Goal: Task Accomplishment & Management: Manage account settings

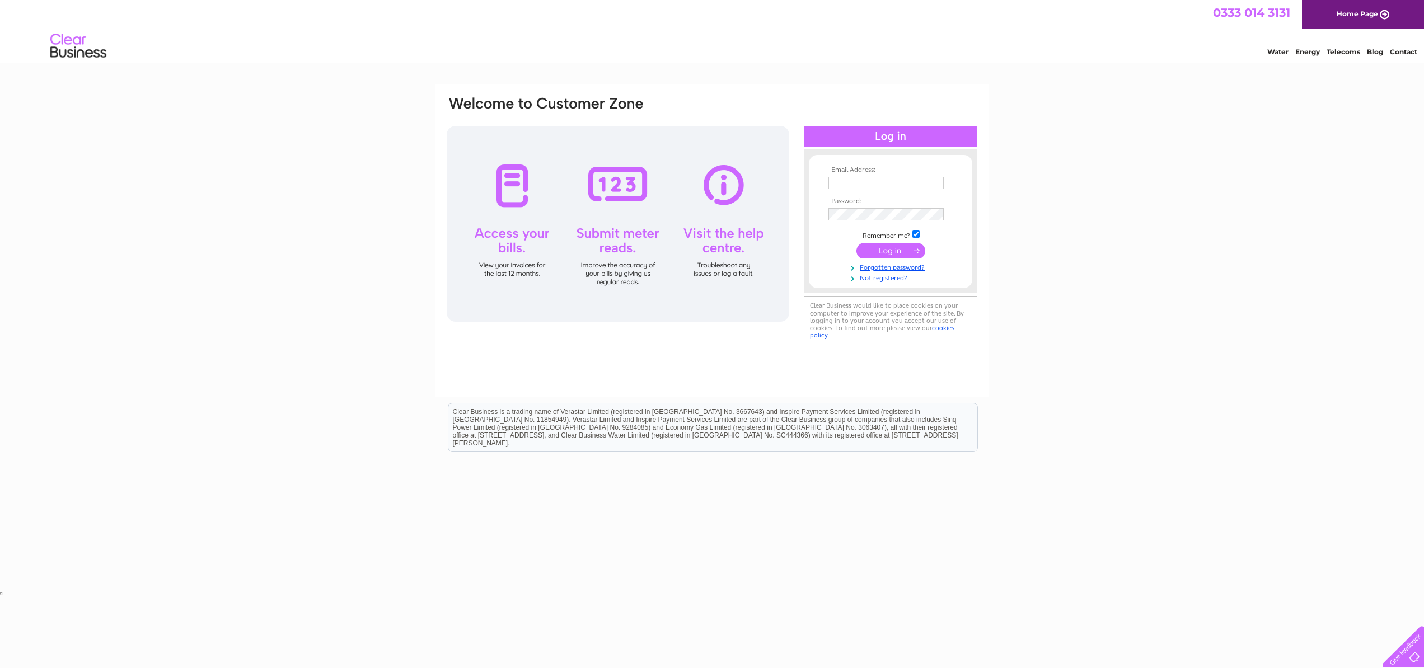
type input "lathrisk@btinternet.com"
click at [512, 200] on div at bounding box center [618, 224] width 342 height 196
click at [509, 193] on div at bounding box center [618, 224] width 342 height 196
click at [509, 243] on div at bounding box center [618, 224] width 342 height 196
click at [512, 269] on div at bounding box center [618, 224] width 342 height 196
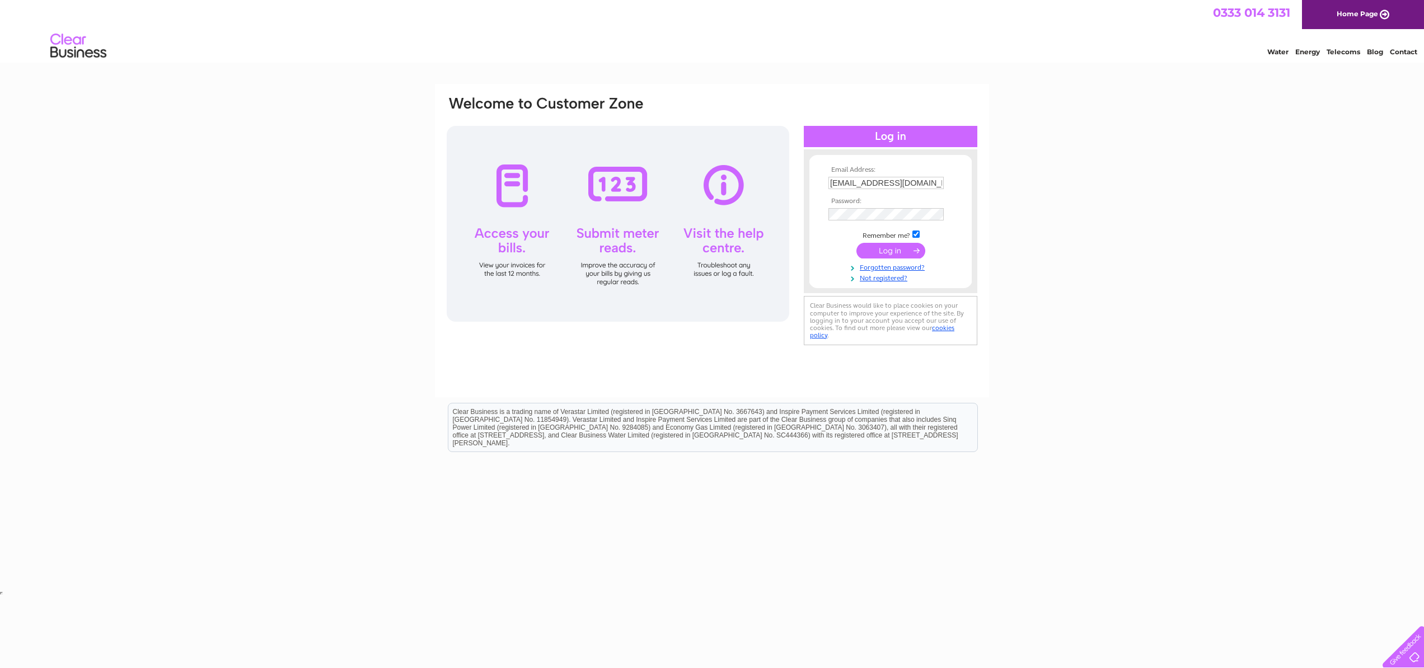
click at [903, 253] on input "submit" at bounding box center [890, 251] width 69 height 16
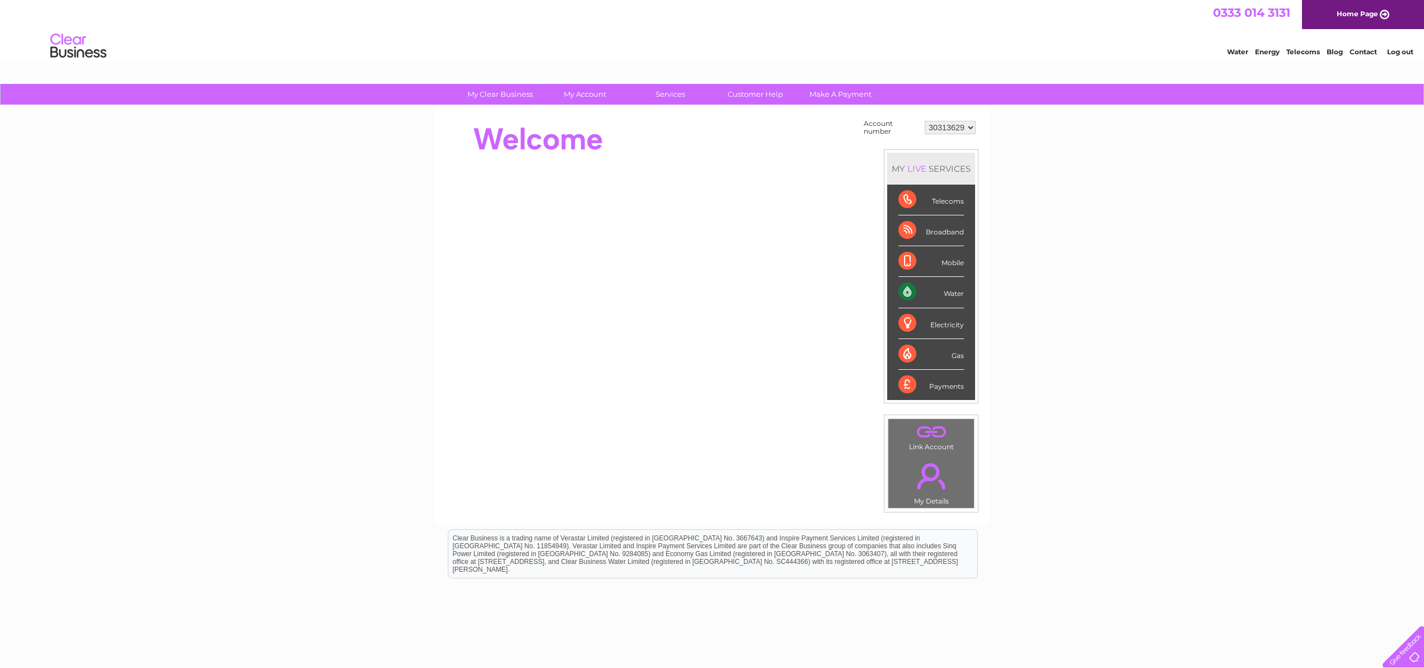
click at [951, 297] on div "Water" at bounding box center [930, 292] width 65 height 31
click at [904, 293] on div "Water" at bounding box center [930, 292] width 65 height 31
click at [925, 431] on link "." at bounding box center [931, 432] width 80 height 20
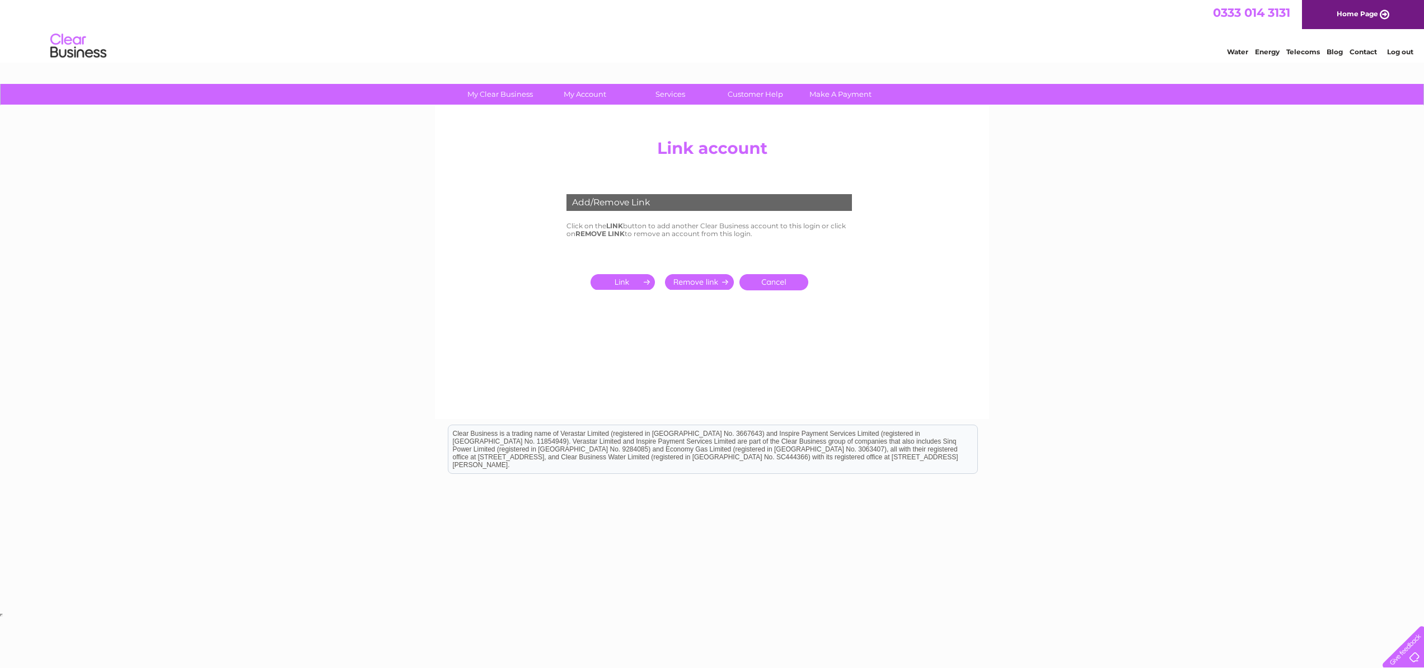
click at [632, 282] on input "submit" at bounding box center [624, 282] width 69 height 16
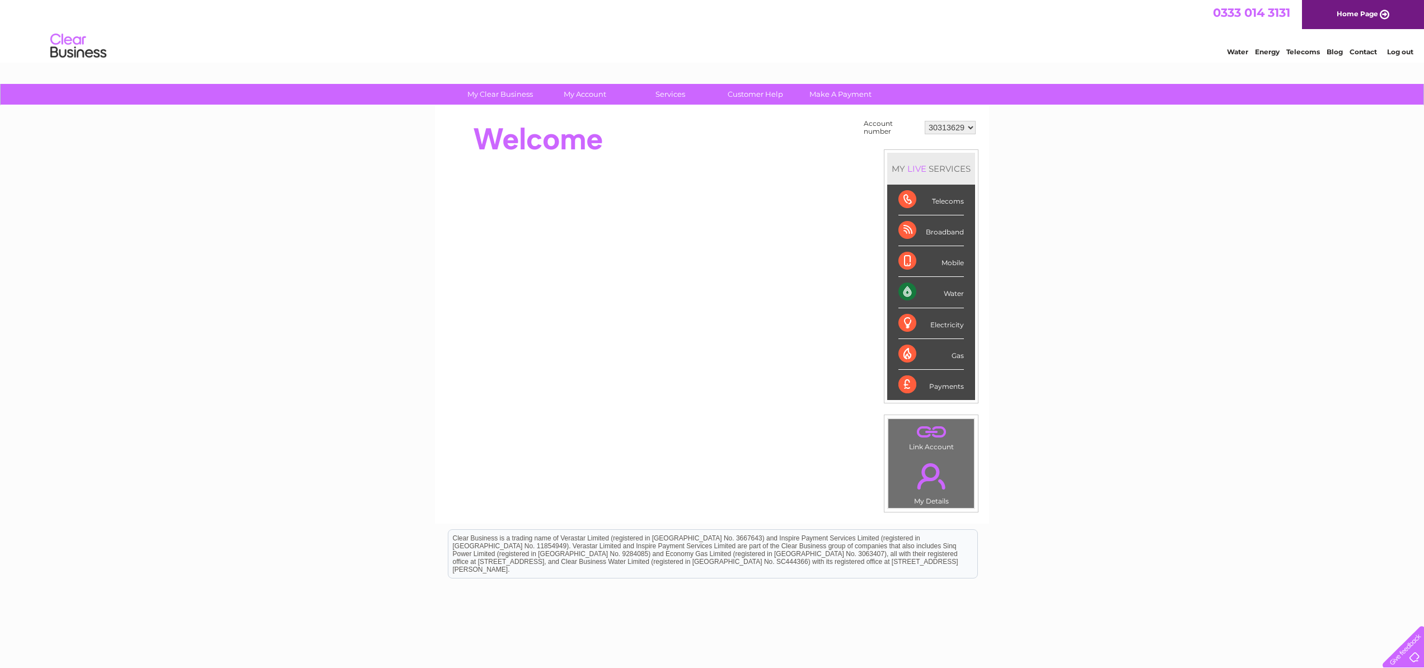
click at [933, 430] on link "." at bounding box center [931, 432] width 80 height 20
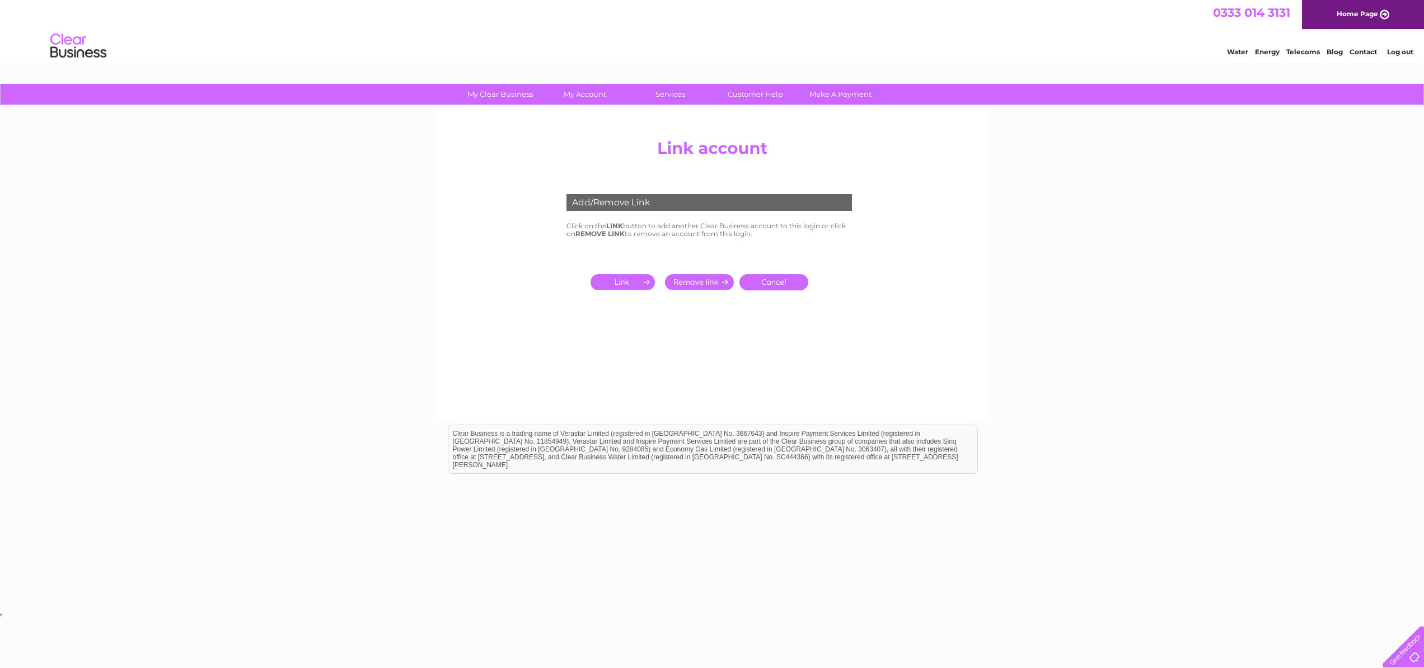
click at [626, 285] on input "submit" at bounding box center [624, 282] width 69 height 16
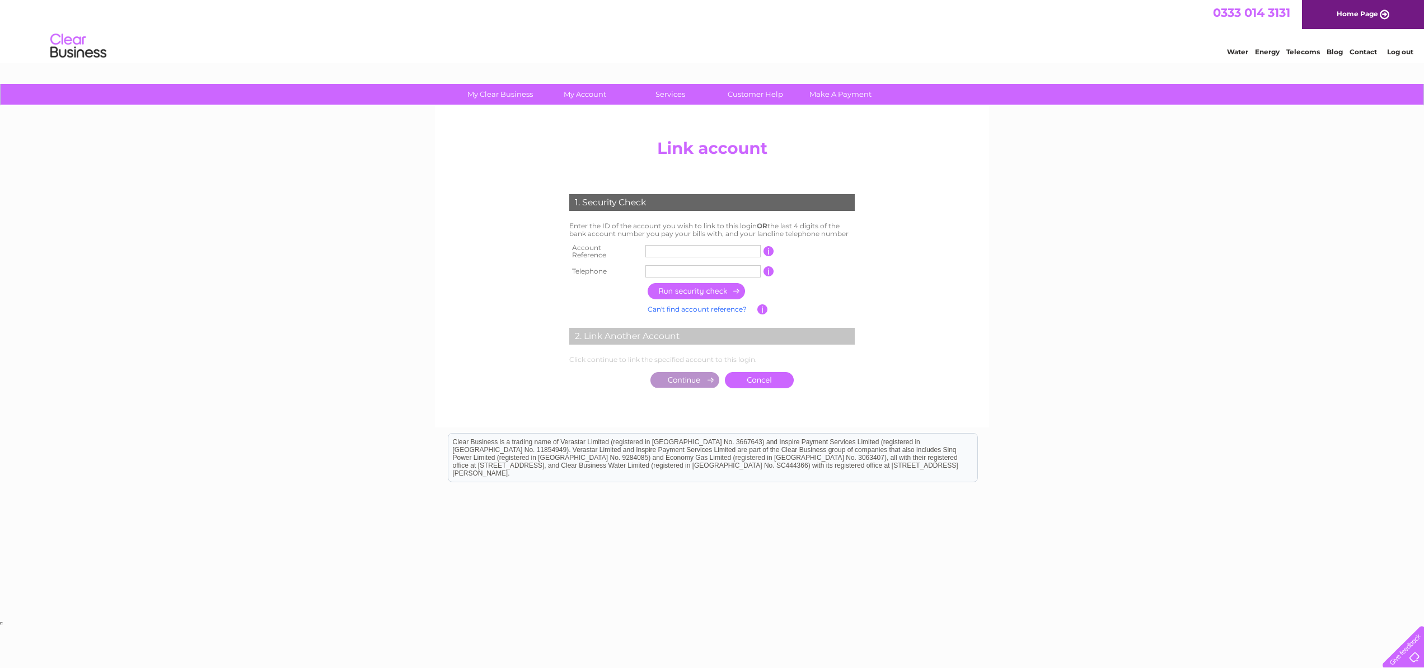
click at [652, 246] on input "text" at bounding box center [702, 251] width 115 height 12
